Goal: Find specific page/section: Find specific page/section

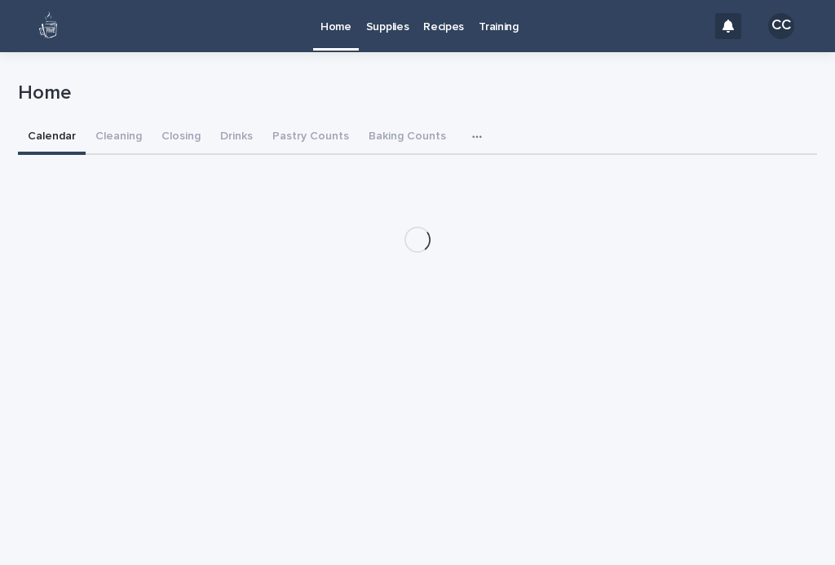
click at [413, 46] on link "Supplies" at bounding box center [388, 25] width 58 height 51
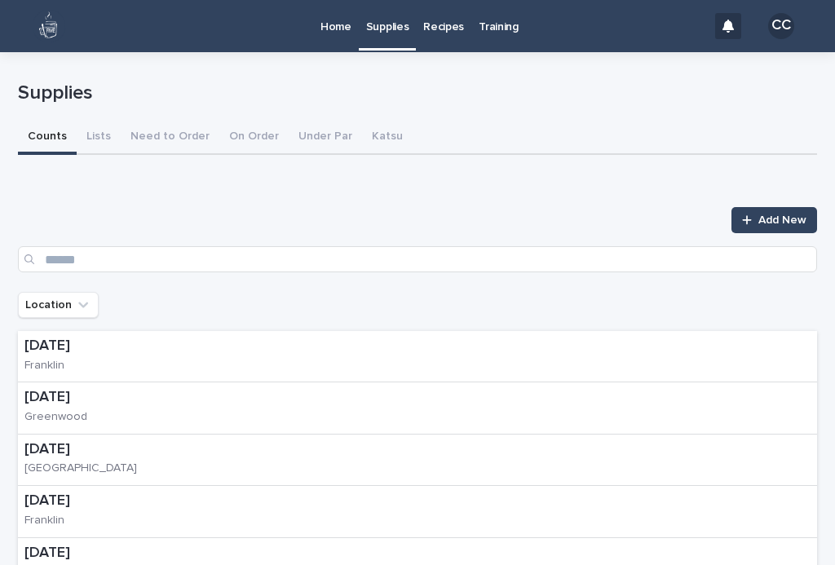
click at [337, 42] on link "Home" at bounding box center [336, 25] width 46 height 51
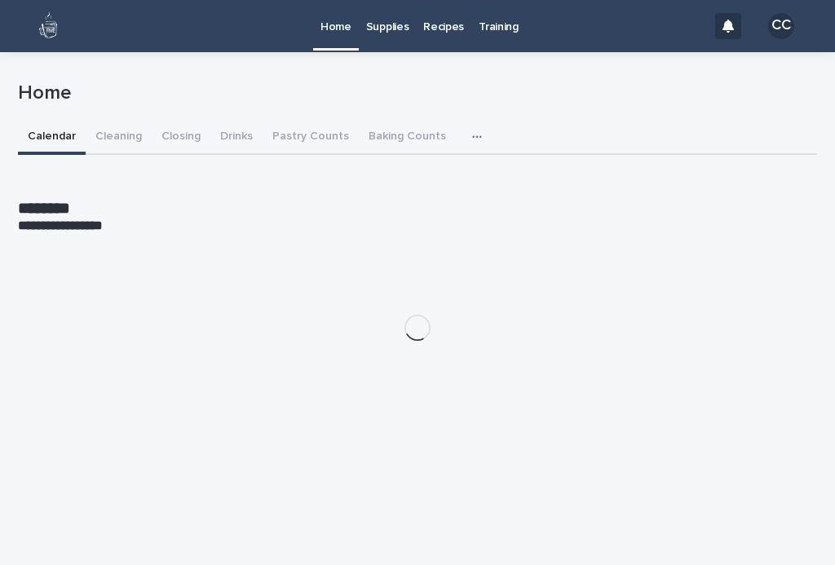
click at [183, 132] on button "Closing" at bounding box center [181, 138] width 59 height 34
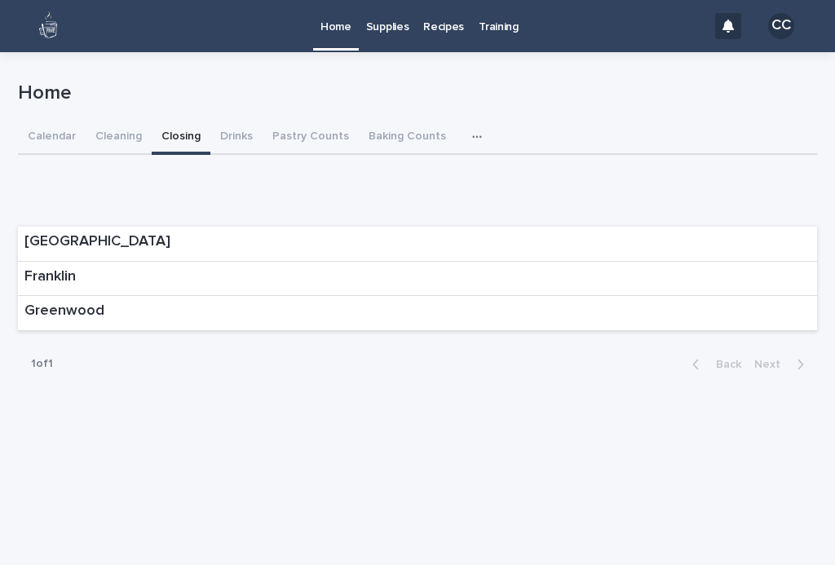
click at [170, 283] on div "Franklin" at bounding box center [417, 279] width 799 height 35
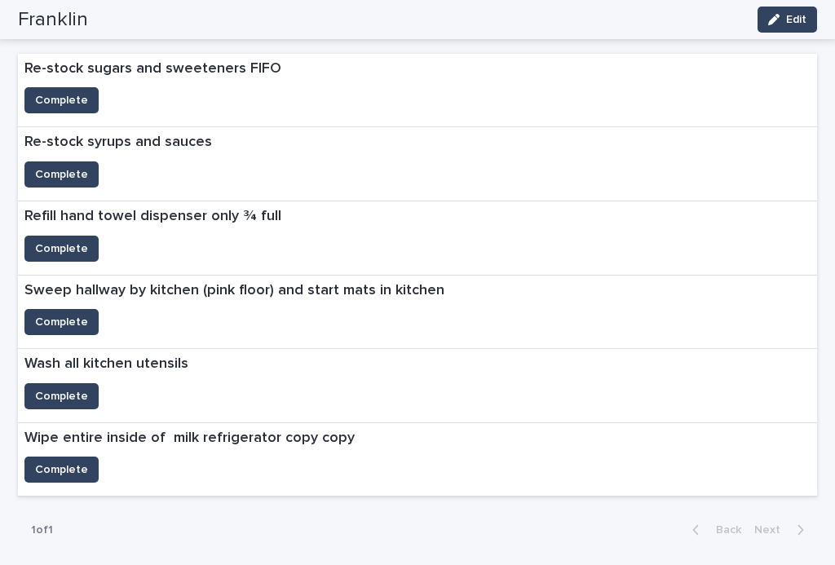
scroll to position [611, 0]
